Goal: Task Accomplishment & Management: Use online tool/utility

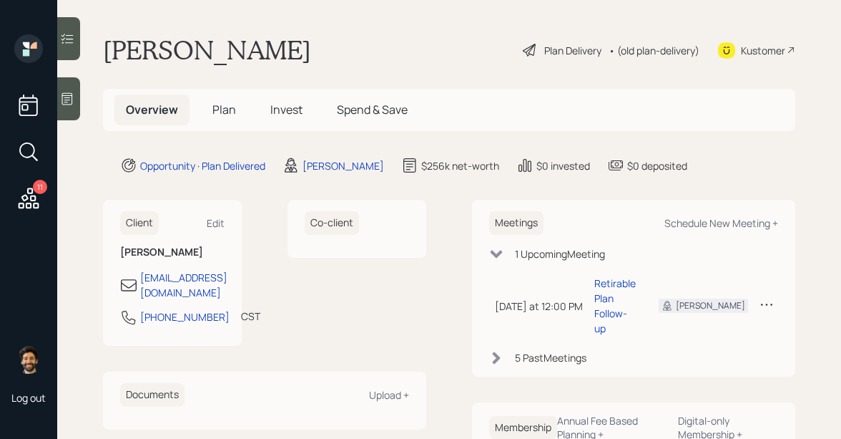
click at [285, 110] on span "Invest" at bounding box center [286, 110] width 32 height 16
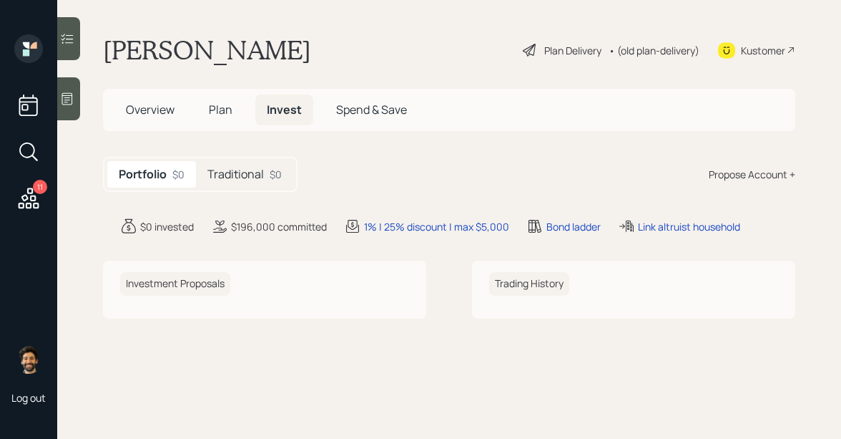
click at [264, 166] on div "Traditional $0" at bounding box center [244, 174] width 97 height 26
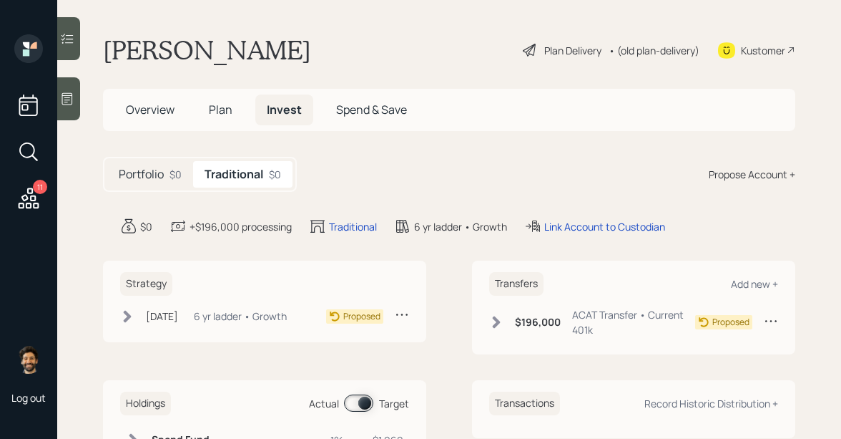
click at [226, 99] on h5 "Plan" at bounding box center [220, 109] width 47 height 31
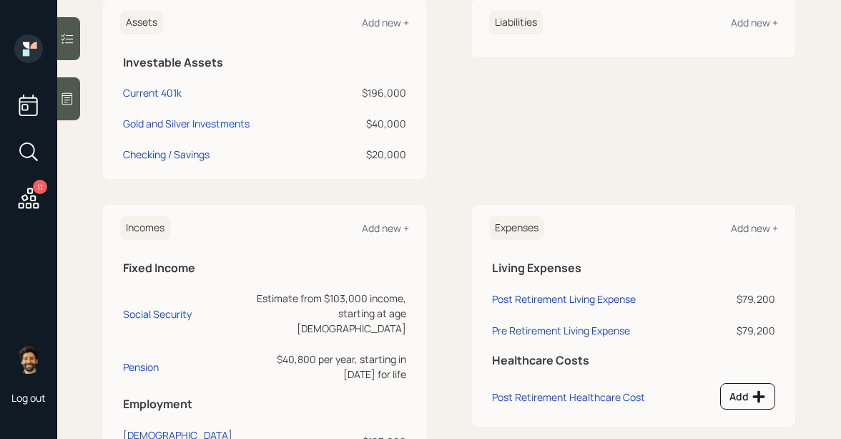
scroll to position [394, 0]
